Goal: Task Accomplishment & Management: Manage account settings

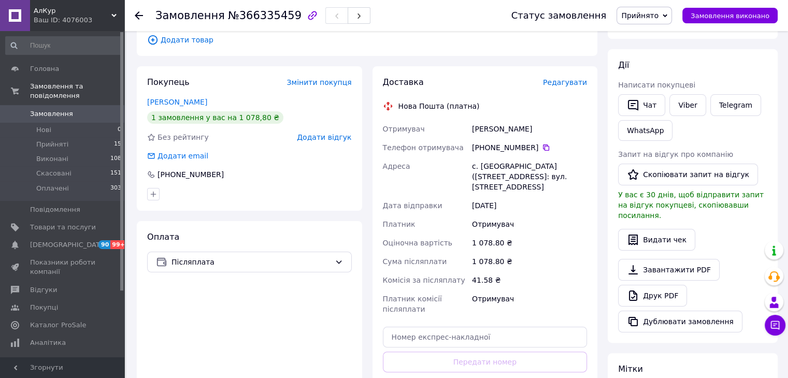
scroll to position [155, 0]
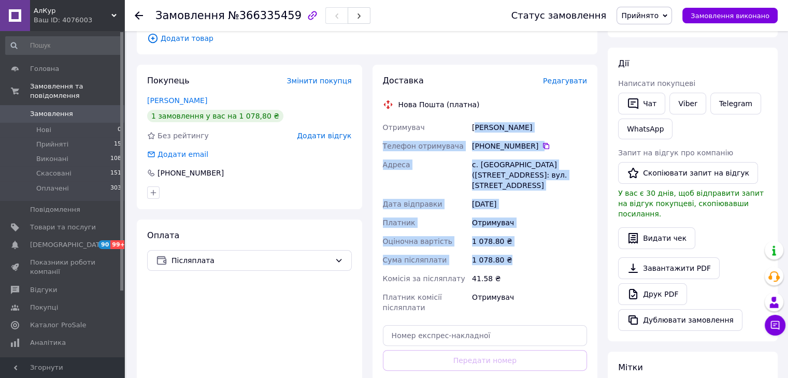
copy div "[PERSON_NAME] [PERSON_NAME] Телефон отримувача [PHONE_NUMBER]   Адреса [PERSON_…"
drag, startPoint x: 474, startPoint y: 124, endPoint x: 541, endPoint y: 252, distance: 144.2
click at [541, 252] on div "Отримувач [PERSON_NAME] Телефон отримувача [PHONE_NUMBER]   Адреса [PERSON_NAME…" at bounding box center [485, 217] width 209 height 199
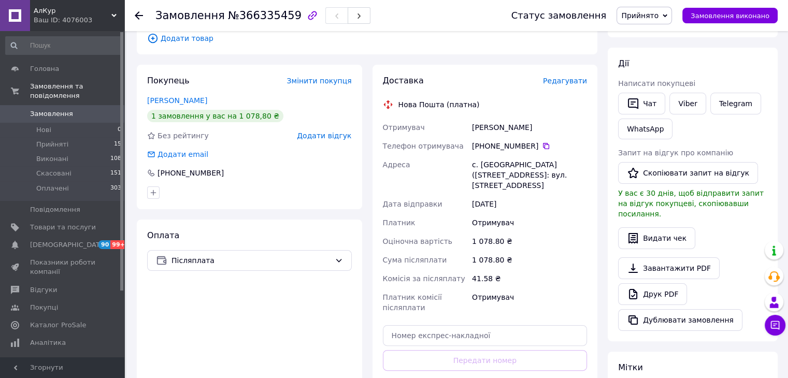
click at [133, 13] on div "Замовлення №366335459 Статус замовлення Прийнято Виконано Скасовано Оплачено За…" at bounding box center [456, 15] width 664 height 31
click at [135, 11] on icon at bounding box center [139, 15] width 8 height 8
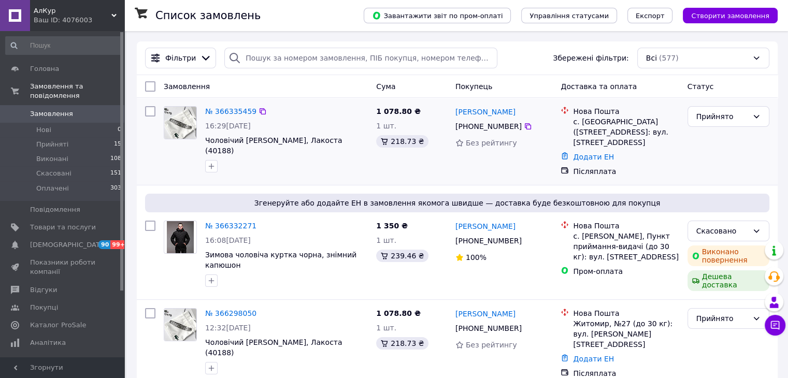
copy span "Чоловічий [PERSON_NAME], Лакоста (40188)"
drag, startPoint x: 232, startPoint y: 153, endPoint x: 205, endPoint y: 141, distance: 29.7
click at [205, 141] on div "№ 366335459 16:29[DATE] Чоловічий фірмовий браслет Lacoste, Лакоста (40188)" at bounding box center [286, 139] width 171 height 75
click at [296, 163] on div at bounding box center [286, 166] width 167 height 17
copy link "[PERSON_NAME]"
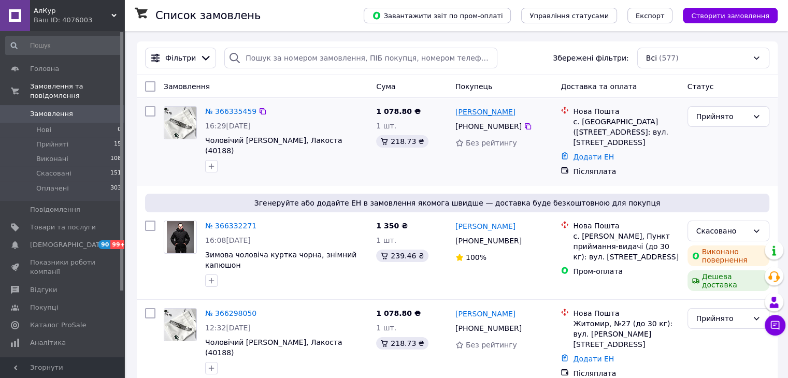
drag, startPoint x: 514, startPoint y: 108, endPoint x: 476, endPoint y: 117, distance: 38.2
click at [476, 117] on div "[PERSON_NAME]" at bounding box center [505, 111] width 100 height 13
copy link "[PERSON_NAME]"
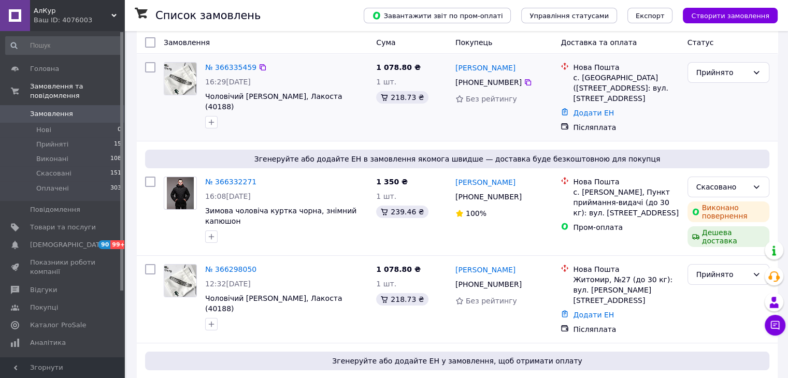
scroll to position [207, 0]
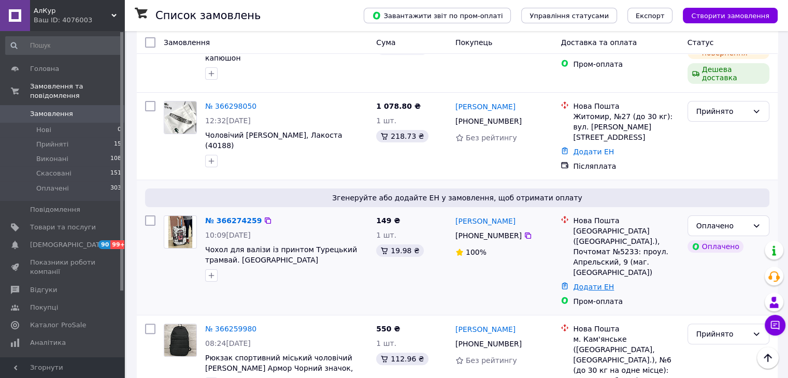
click at [585, 283] on link "Додати ЕН" at bounding box center [593, 287] width 41 height 8
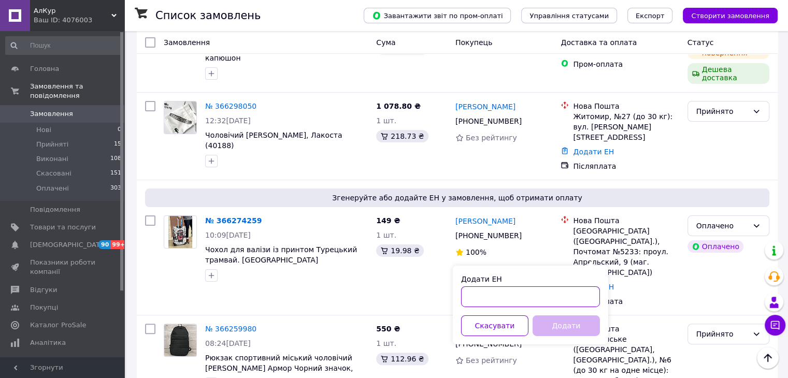
click at [508, 301] on input "Додати ЕН" at bounding box center [530, 297] width 139 height 21
paste input "20451269080604"
type input "20451269080604"
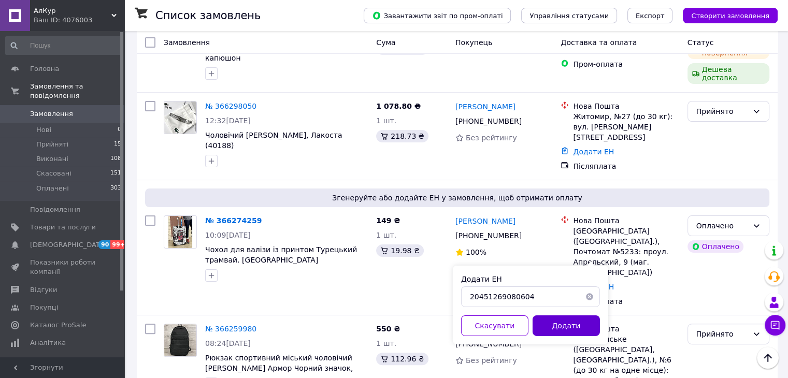
click at [553, 324] on button "Додати" at bounding box center [566, 326] width 67 height 21
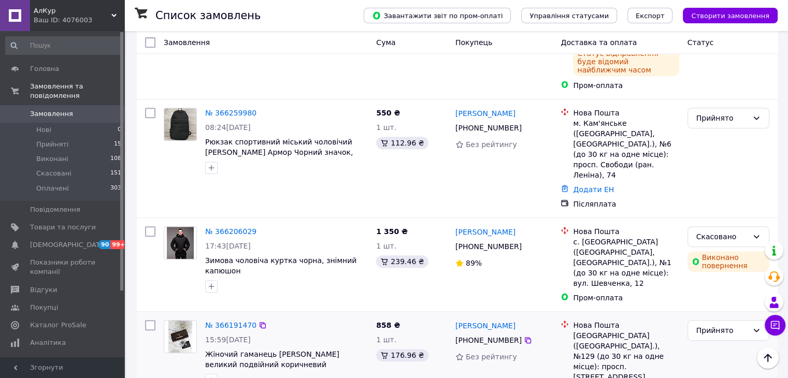
scroll to position [466, 0]
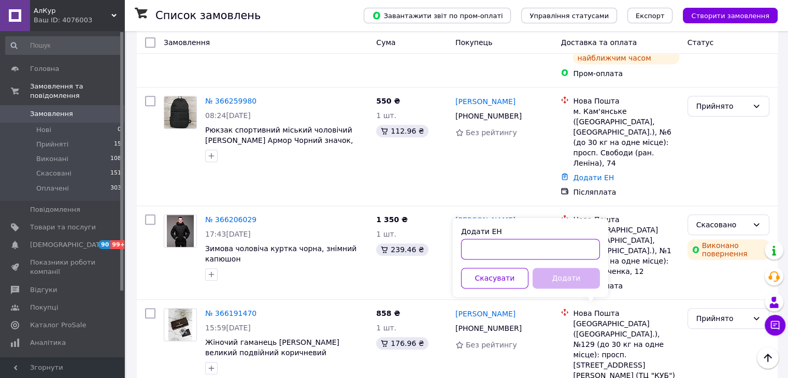
click at [529, 254] on input "Додати ЕН" at bounding box center [530, 249] width 139 height 21
paste input "20451269181999"
type input "20451269181999"
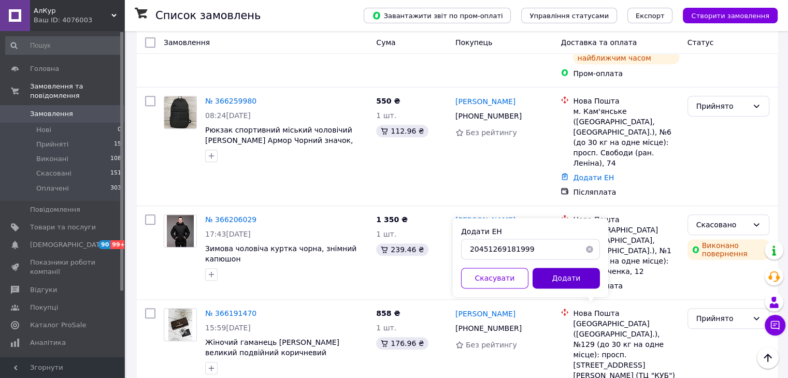
click at [559, 276] on button "Додати" at bounding box center [566, 278] width 67 height 21
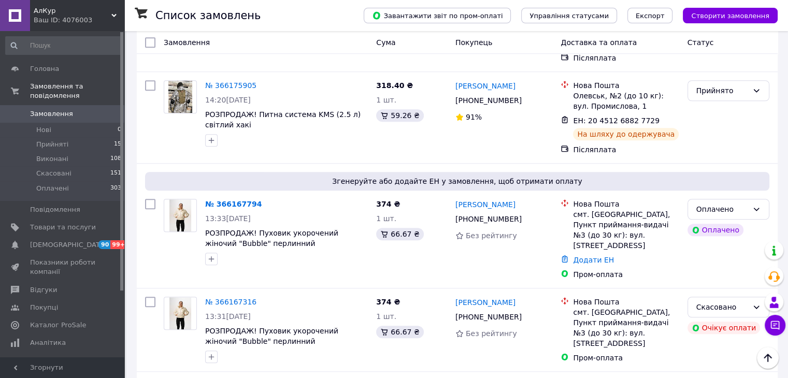
scroll to position [802, 0]
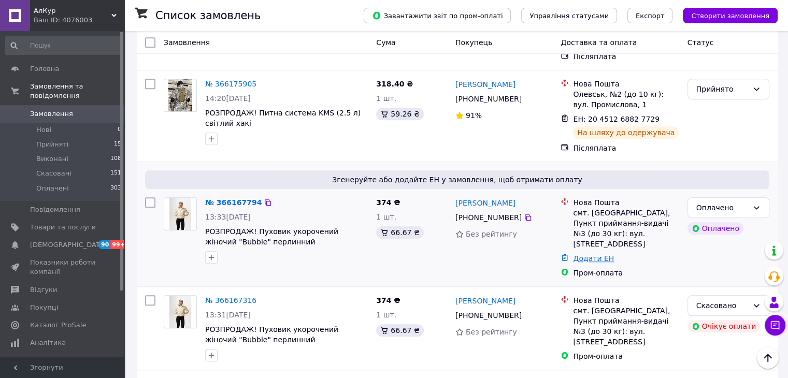
click at [598, 254] on link "Додати ЕН" at bounding box center [593, 258] width 41 height 8
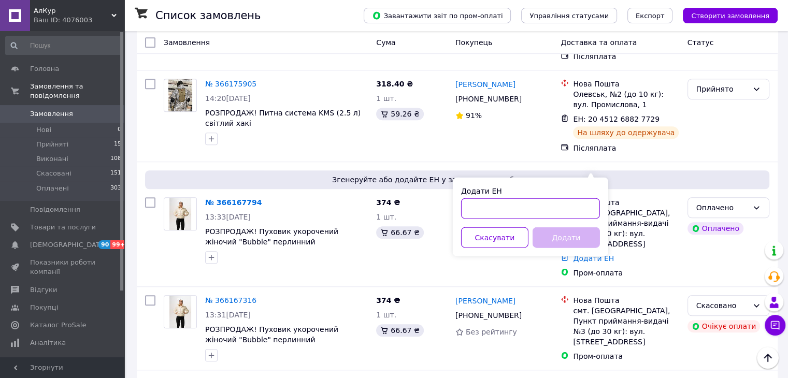
click at [542, 204] on input "Додати ЕН" at bounding box center [530, 208] width 139 height 21
paste input "20451268933714"
type input "20451268933714"
click at [552, 241] on button "Додати" at bounding box center [566, 237] width 67 height 21
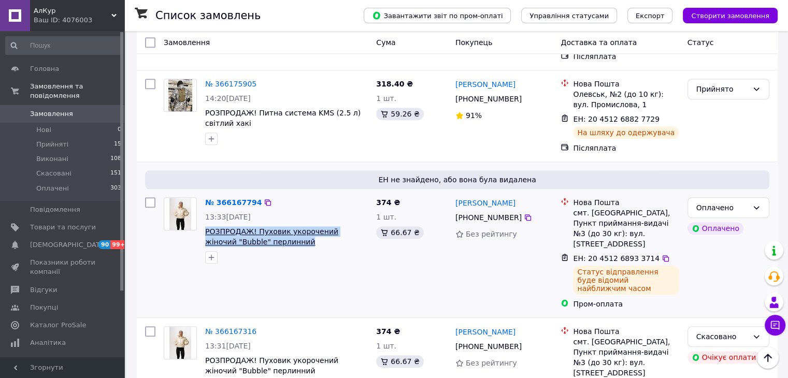
drag, startPoint x: 285, startPoint y: 163, endPoint x: 205, endPoint y: 150, distance: 80.9
click at [205, 226] on span "РОЗПРОДАЖ! Пуховик укорочений жіночий "Bubble" перлинний" at bounding box center [286, 236] width 163 height 21
copy span "РОЗПРОДАЖ! Пуховик укорочений жіночий "Bubble" перлинний"
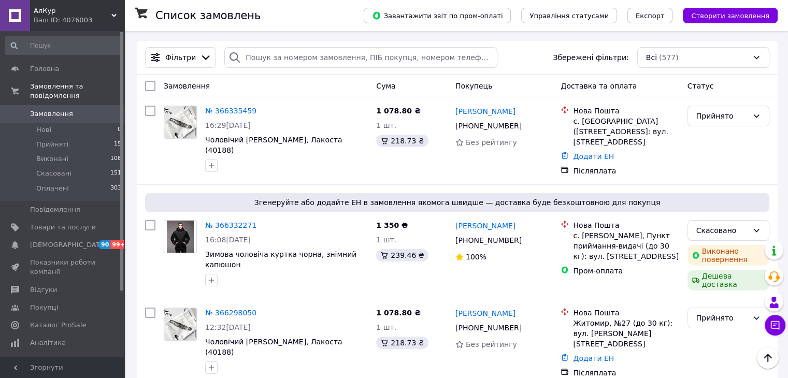
scroll to position [0, 0]
